Goal: Task Accomplishment & Management: Use online tool/utility

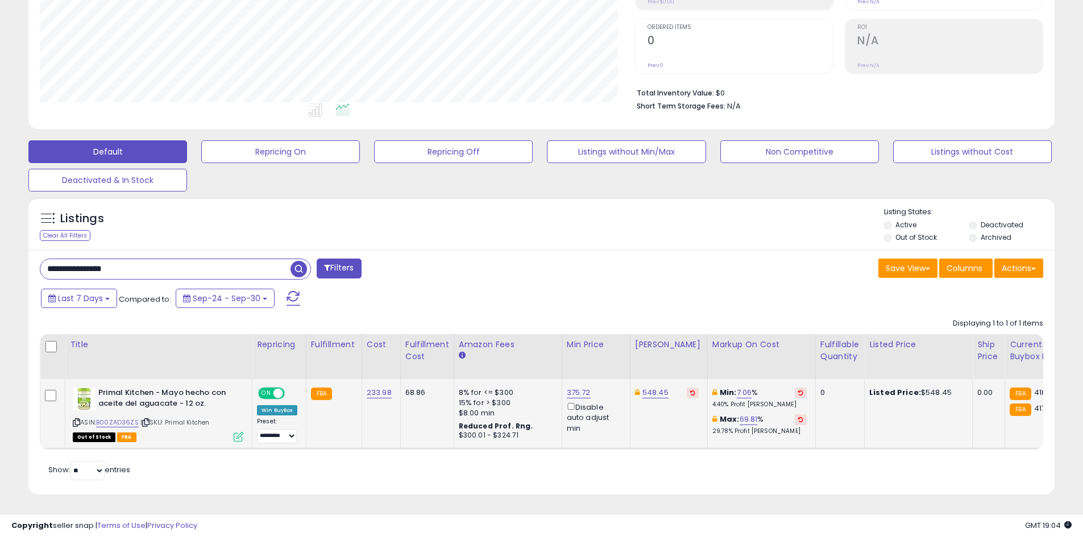
scroll to position [233, 595]
click at [298, 140] on button "Repricing On" at bounding box center [280, 151] width 159 height 23
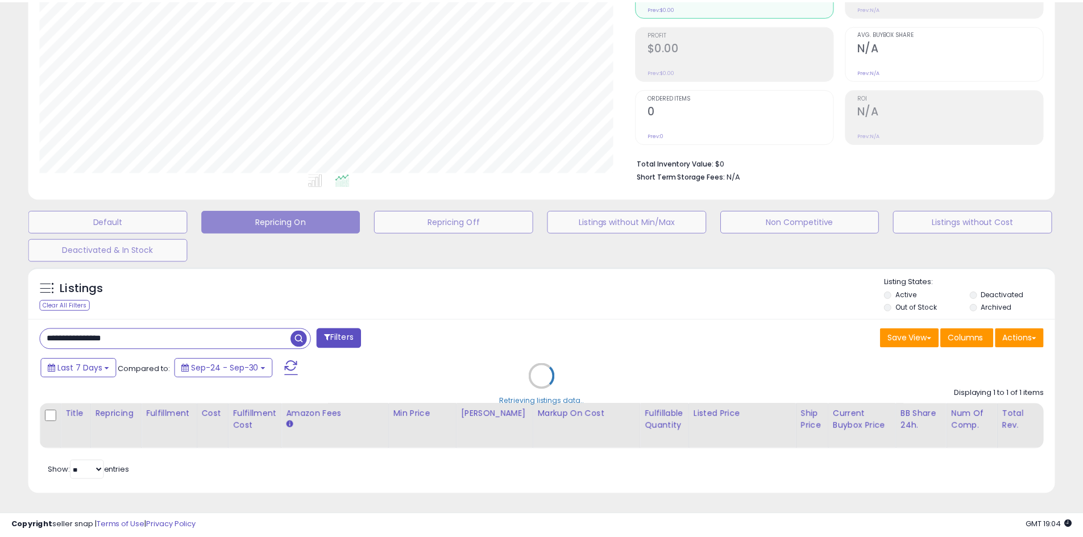
scroll to position [233, 600]
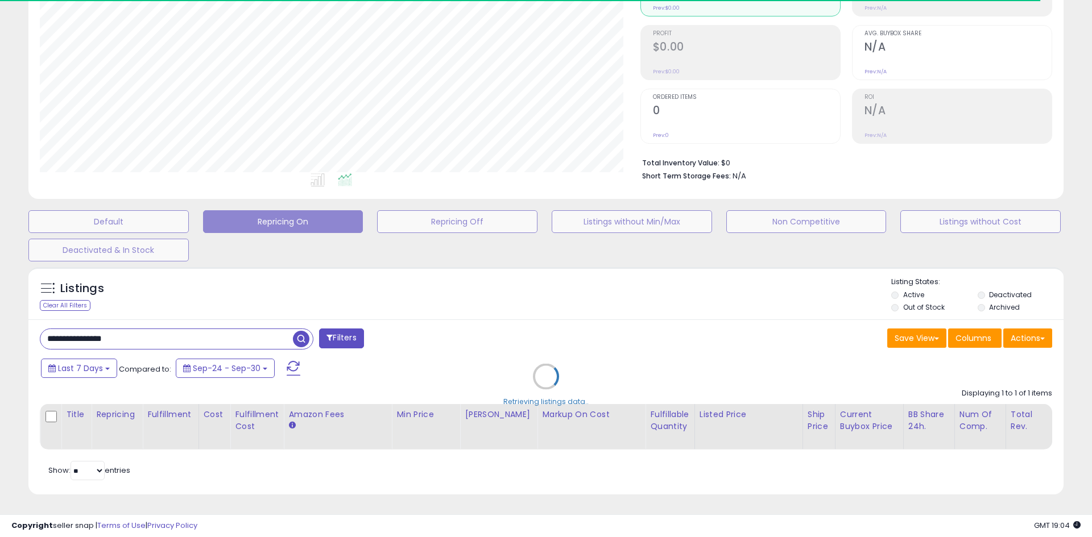
drag, startPoint x: 223, startPoint y: 326, endPoint x: 102, endPoint y: 327, distance: 121.7
click at [102, 327] on div "Retrieving listings data.." at bounding box center [546, 385] width 1052 height 247
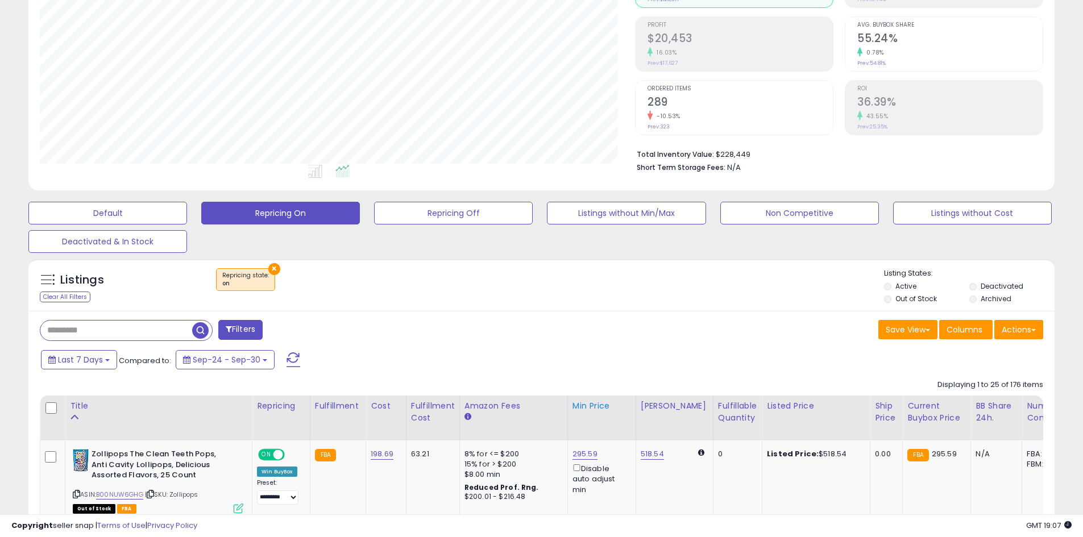
scroll to position [270, 0]
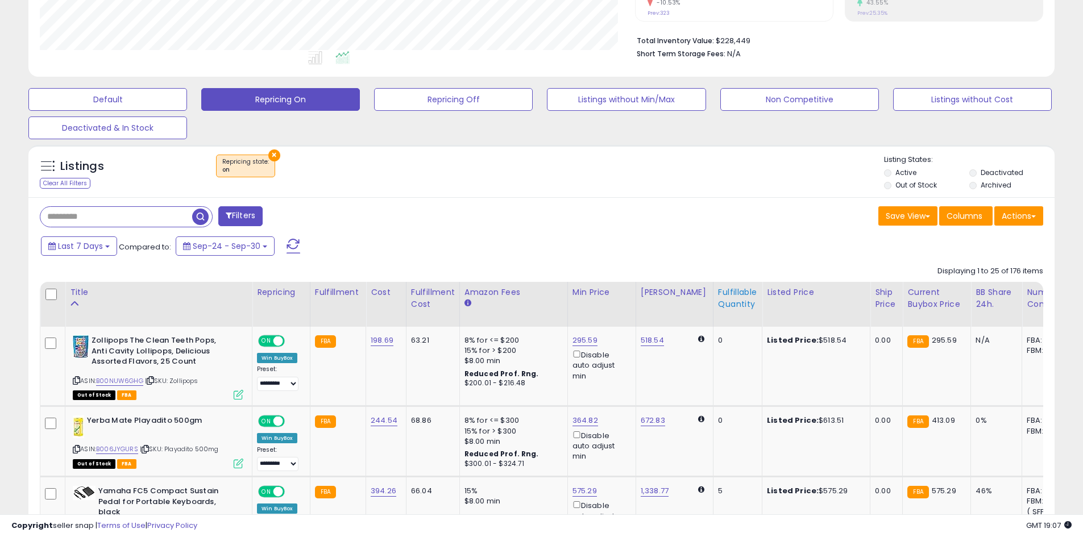
click at [731, 293] on div "Fulfillable Quantity" at bounding box center [737, 299] width 39 height 24
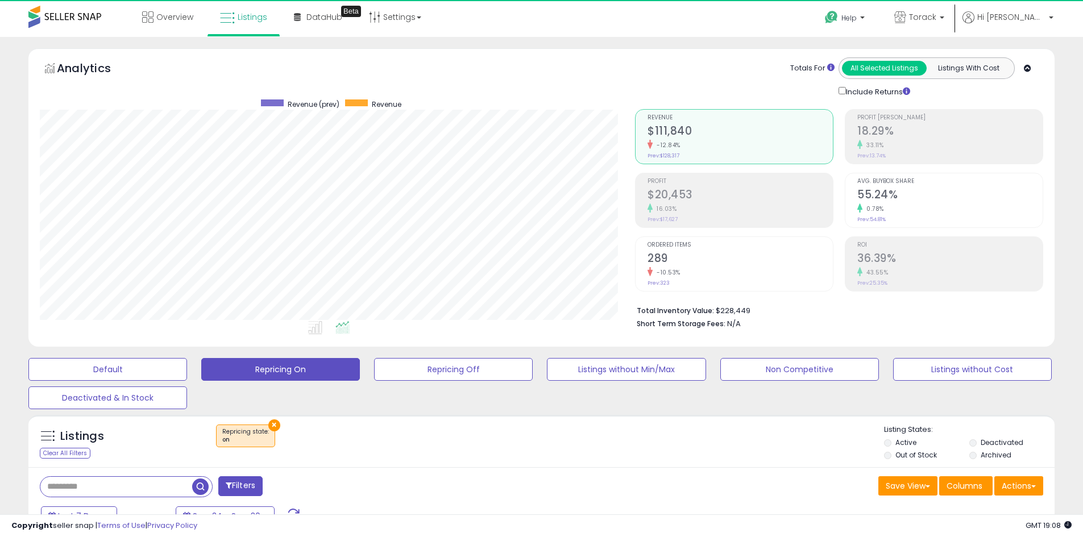
scroll to position [227, 0]
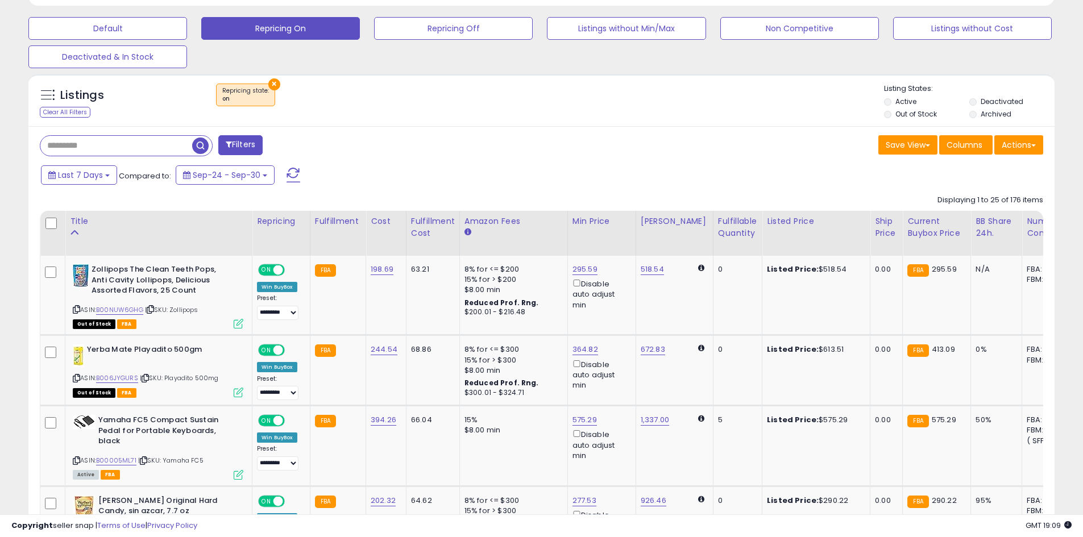
scroll to position [233, 595]
click at [718, 230] on div "Fulfillable Quantity" at bounding box center [737, 227] width 39 height 24
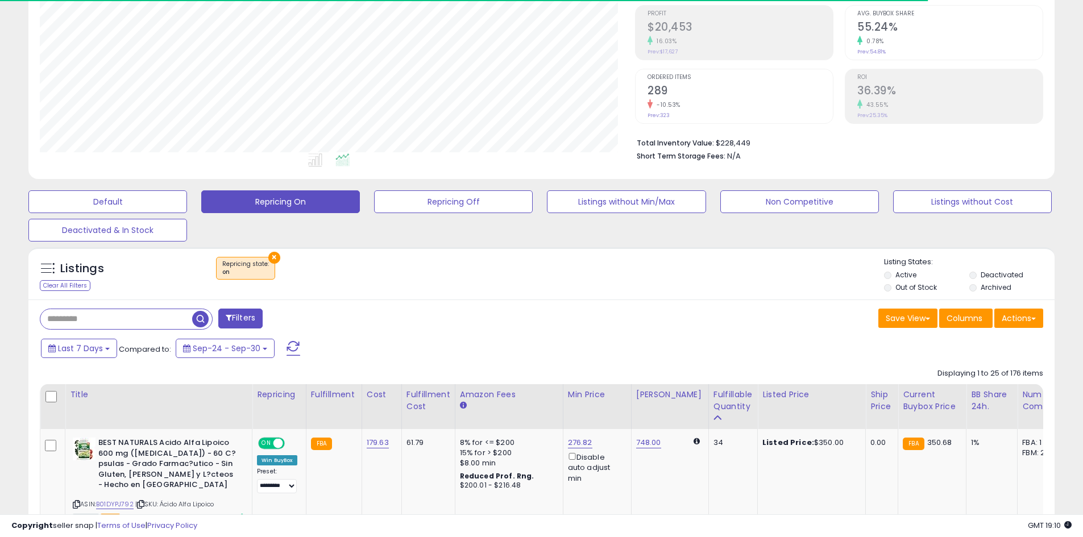
scroll to position [341, 0]
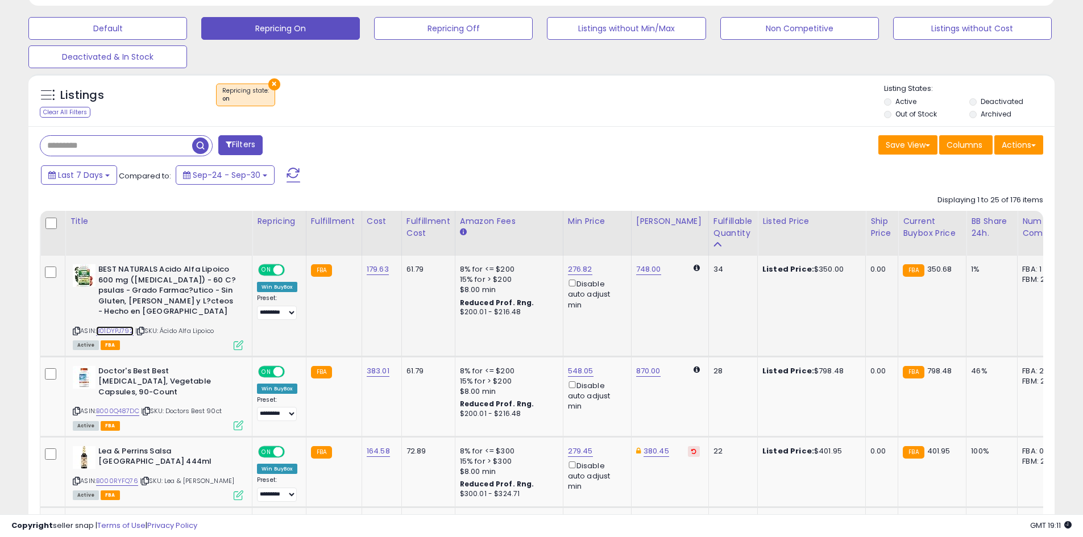
click at [121, 330] on link "B01DYPJ792" at bounding box center [115, 331] width 38 height 10
click at [78, 333] on icon at bounding box center [76, 331] width 7 height 6
